Goal: Transaction & Acquisition: Purchase product/service

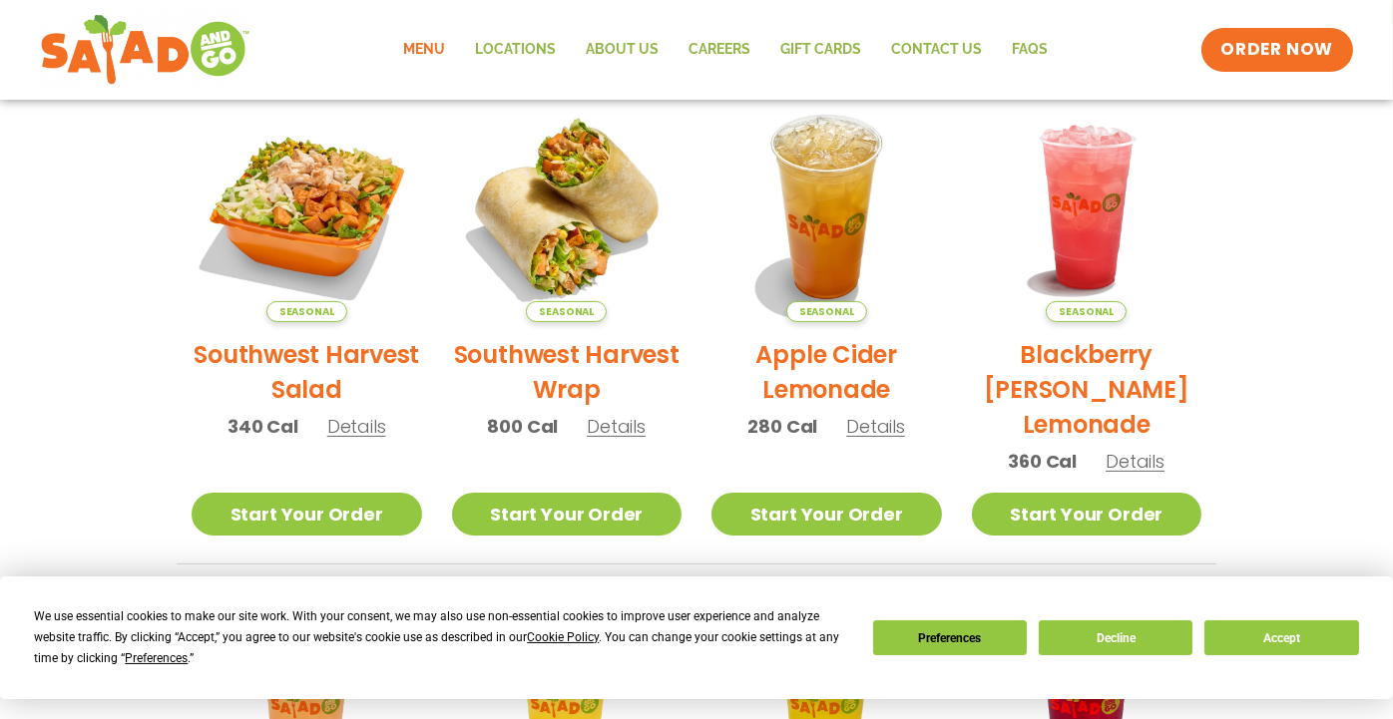
scroll to position [499, 0]
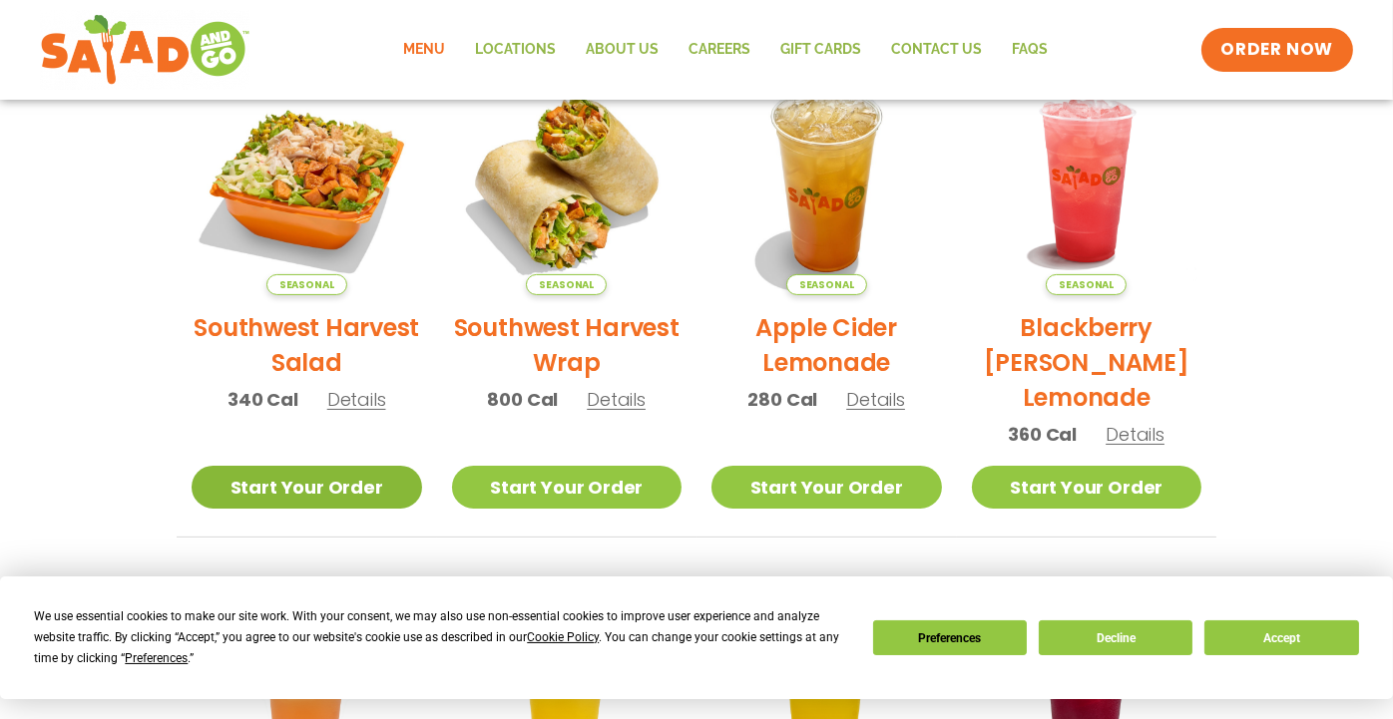
click at [314, 491] on link "Start Your Order" at bounding box center [307, 487] width 230 height 43
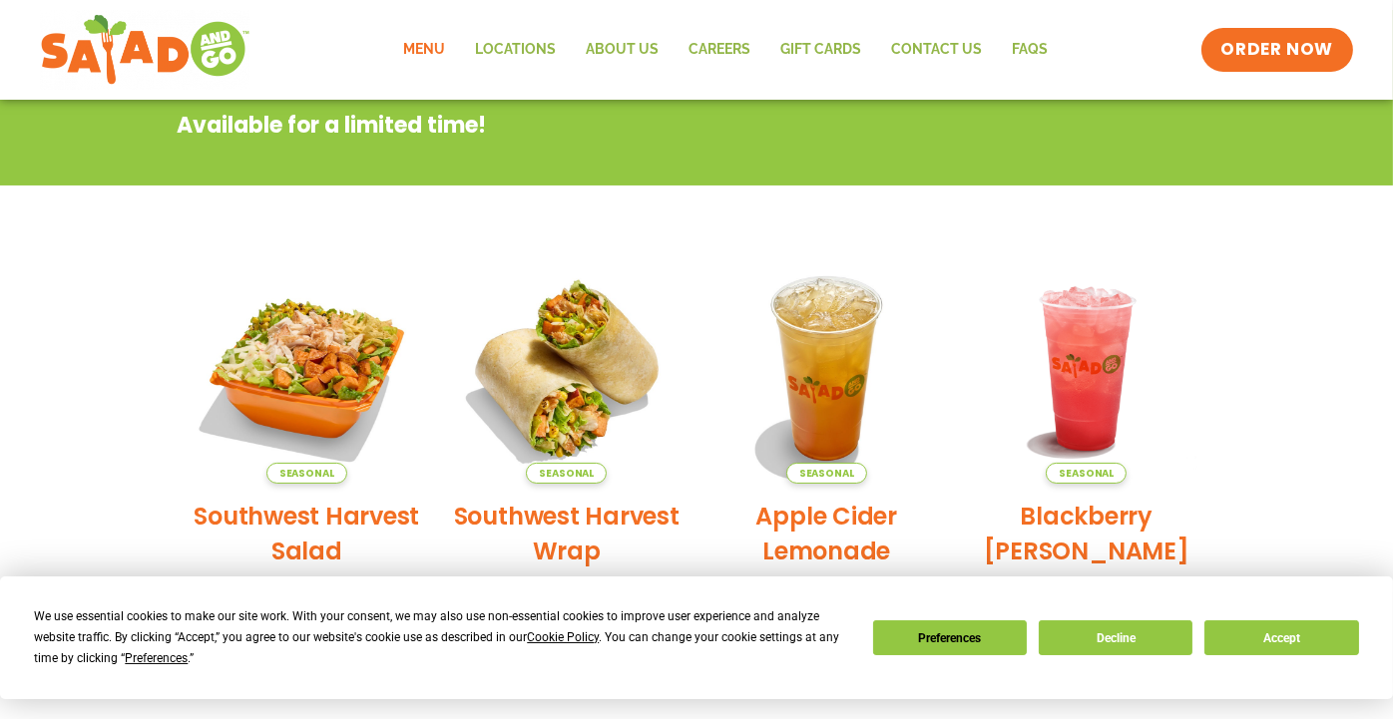
scroll to position [100, 0]
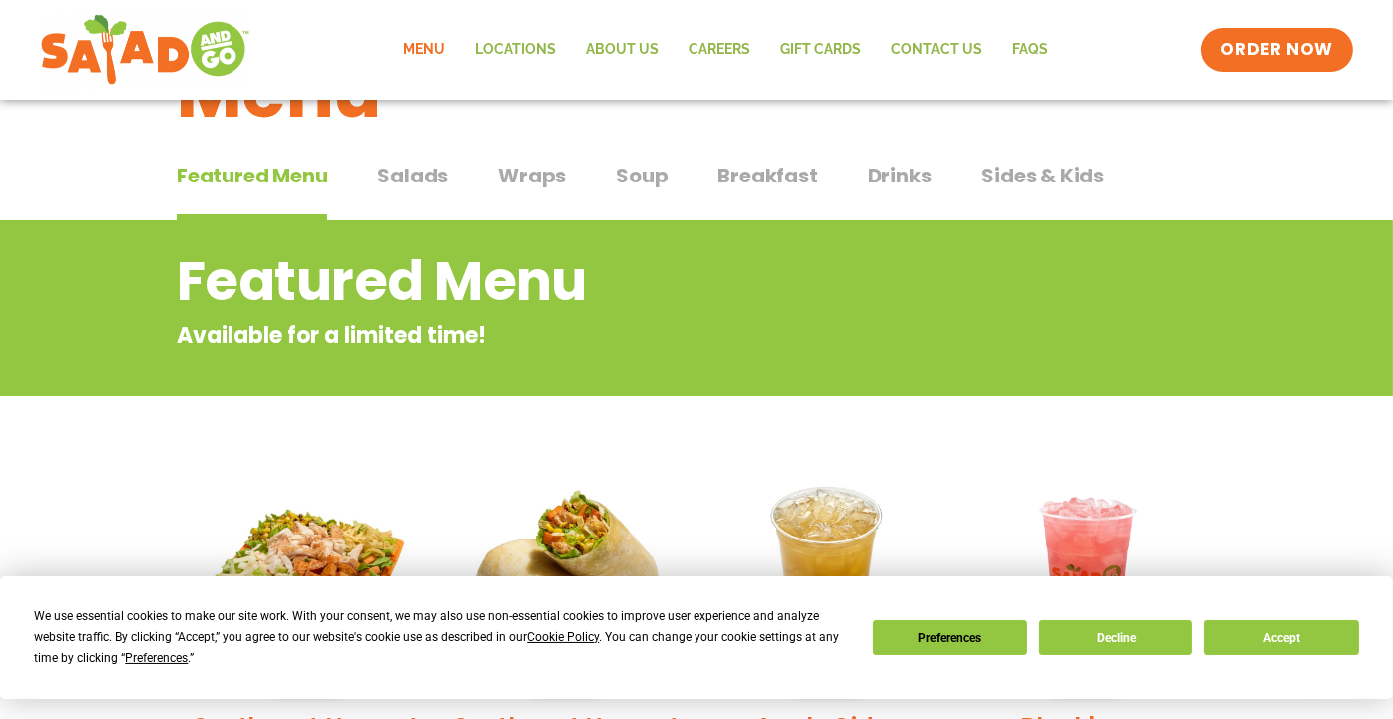
click at [403, 170] on span "Salads" at bounding box center [412, 176] width 71 height 30
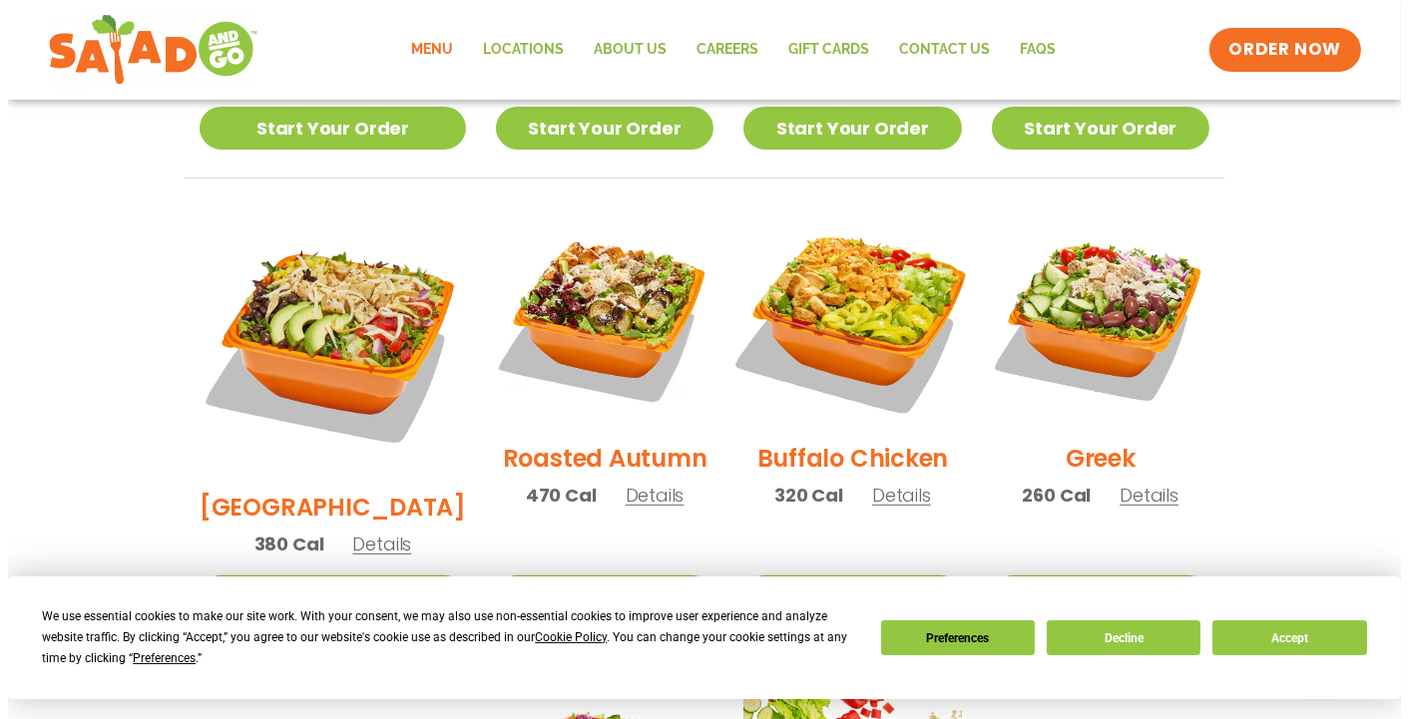
scroll to position [997, 0]
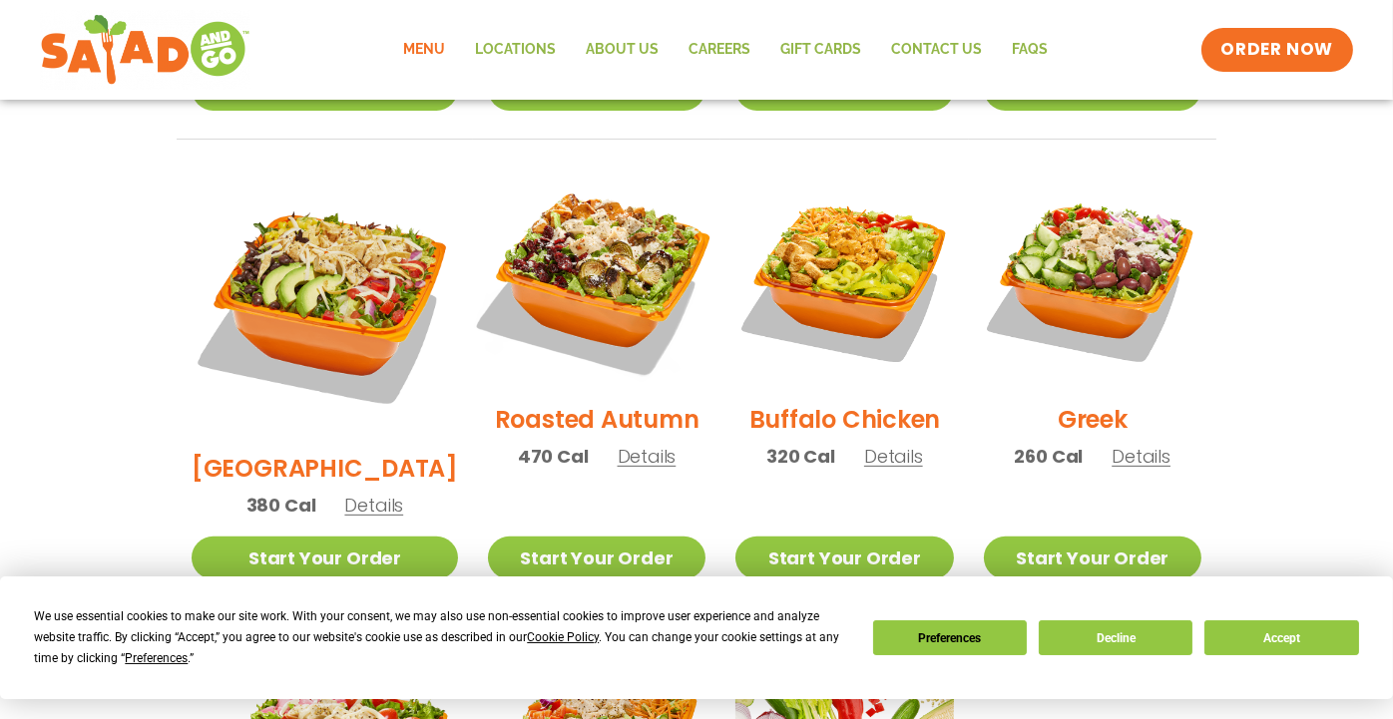
click at [578, 255] on img at bounding box center [596, 278] width 255 height 255
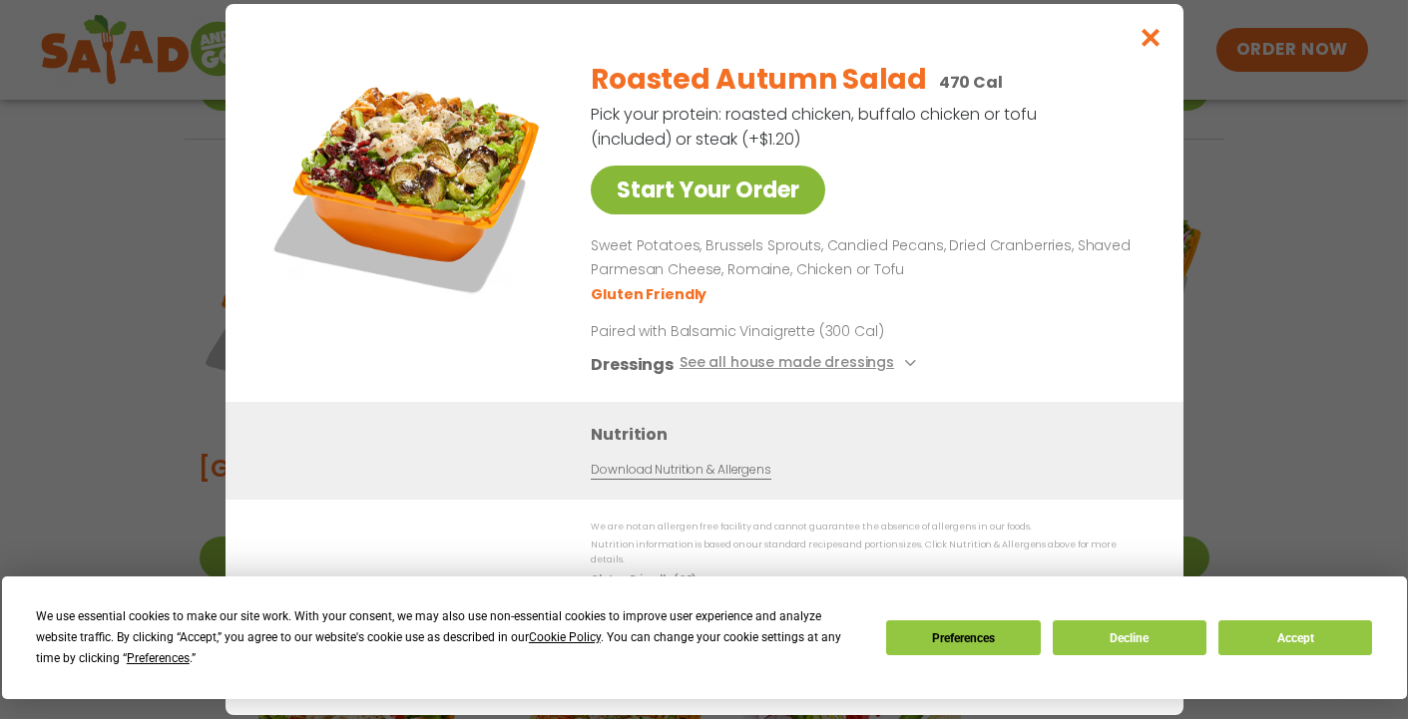
click at [718, 207] on link "Start Your Order" at bounding box center [708, 190] width 234 height 49
